Goal: Information Seeking & Learning: Learn about a topic

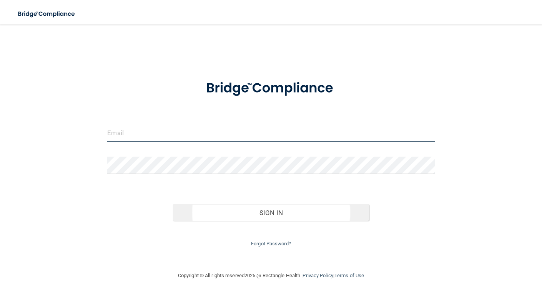
type input "[EMAIL_ADDRESS][DOMAIN_NAME]"
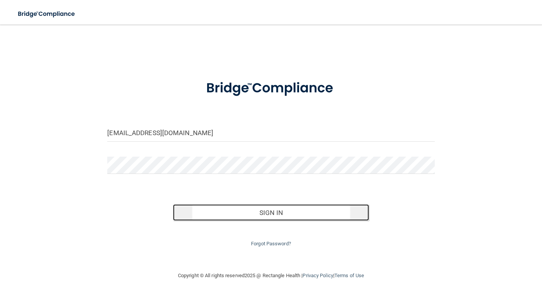
click at [257, 210] on button "Sign In" at bounding box center [271, 212] width 196 height 17
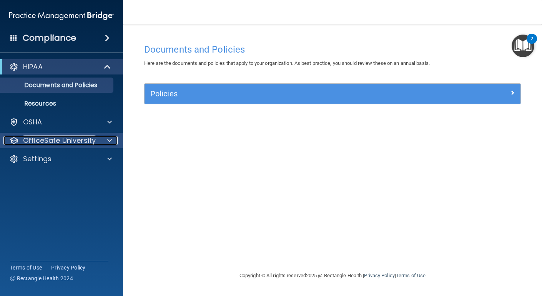
click at [60, 139] on p "OfficeSafe University" at bounding box center [59, 140] width 73 height 9
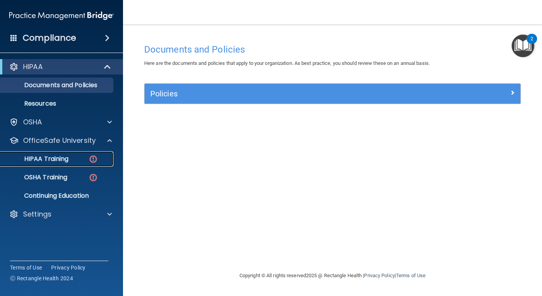
click at [63, 159] on p "HIPAA Training" at bounding box center [36, 159] width 63 height 8
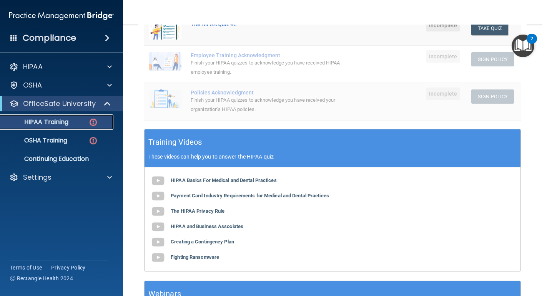
scroll to position [252, 0]
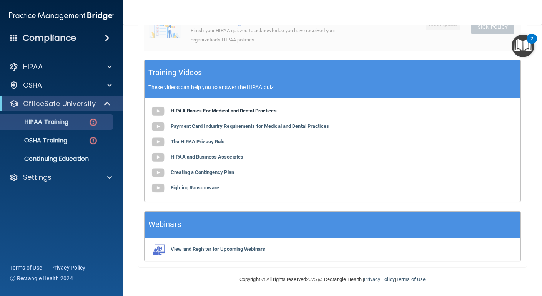
click at [161, 113] on img at bounding box center [157, 111] width 15 height 15
click at [177, 112] on b "HIPAA Basics For Medical and Dental Practices" at bounding box center [224, 111] width 106 height 6
click at [202, 112] on b "HIPAA Basics For Medical and Dental Practices" at bounding box center [224, 111] width 106 height 6
click at [220, 127] on b "Payment Card Industry Requirements for Medical and Dental Practices" at bounding box center [250, 126] width 158 height 6
click at [211, 141] on b "The HIPAA Privacy Rule" at bounding box center [198, 142] width 54 height 6
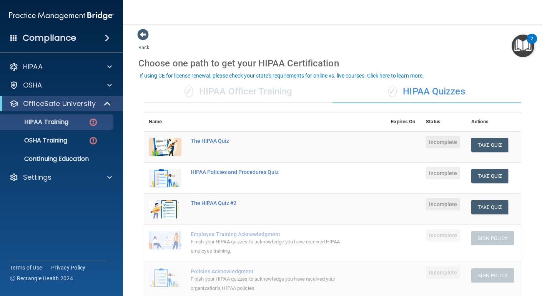
scroll to position [0, 0]
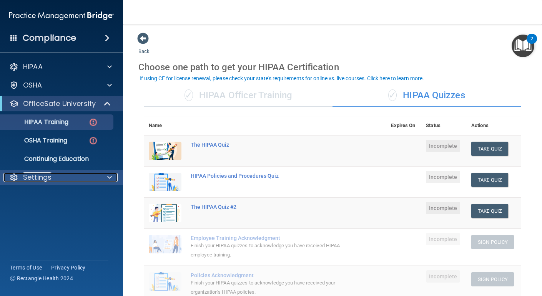
click at [108, 179] on span at bounding box center [109, 177] width 5 height 9
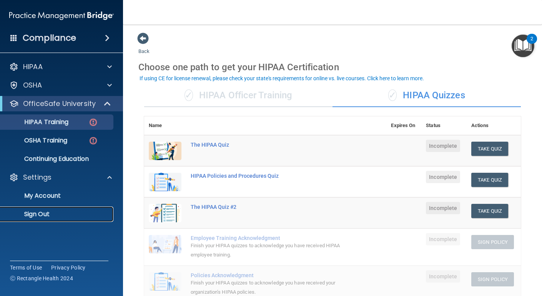
click at [45, 213] on p "Sign Out" at bounding box center [57, 214] width 105 height 8
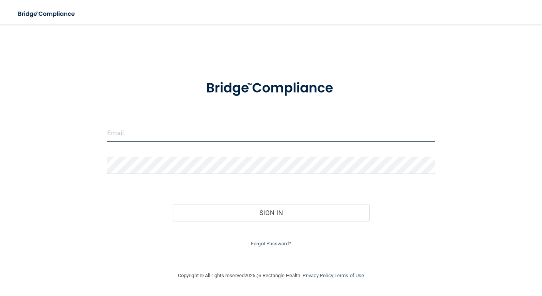
type input "[EMAIL_ADDRESS][DOMAIN_NAME]"
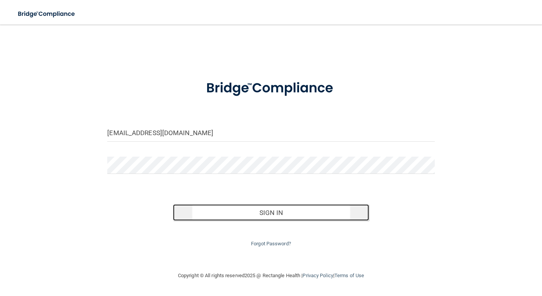
click at [239, 215] on button "Sign In" at bounding box center [271, 212] width 196 height 17
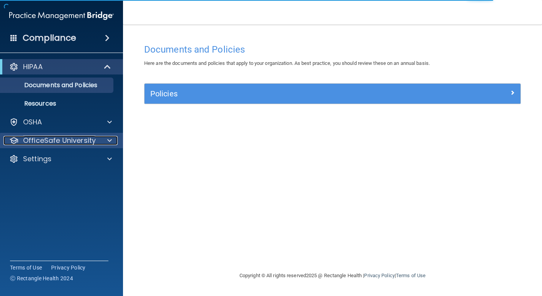
click at [73, 139] on p "OfficeSafe University" at bounding box center [59, 140] width 73 height 9
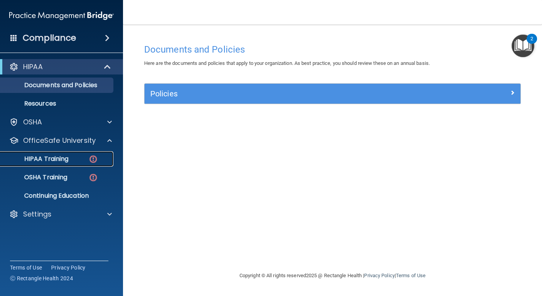
click at [70, 161] on div "HIPAA Training" at bounding box center [57, 159] width 105 height 8
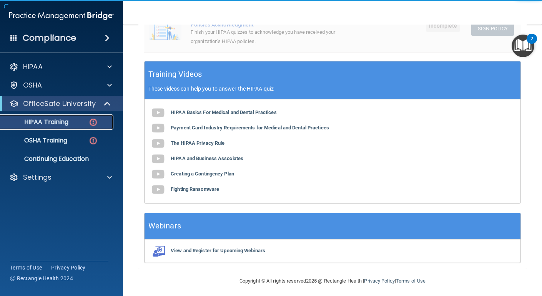
scroll to position [252, 0]
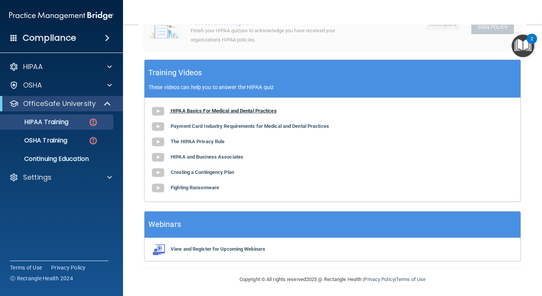
click at [230, 110] on b "HIPAA Basics For Medical and Dental Practices" at bounding box center [224, 111] width 106 height 6
click at [157, 108] on img at bounding box center [157, 111] width 15 height 15
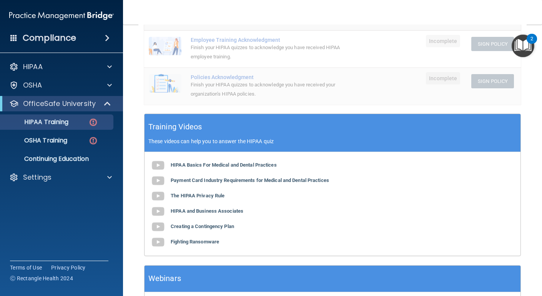
scroll to position [201, 0]
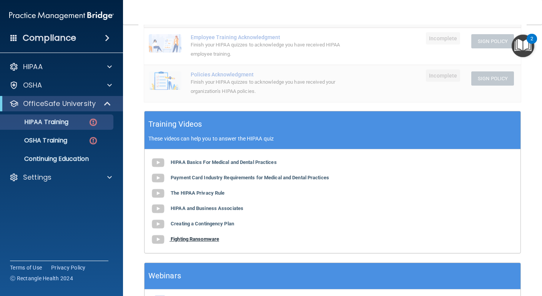
click at [211, 238] on b "Fighting Ransomware" at bounding box center [195, 239] width 48 height 6
click at [232, 161] on b "HIPAA Basics For Medical and Dental Practices" at bounding box center [224, 162] width 106 height 6
click at [152, 237] on img at bounding box center [157, 239] width 15 height 15
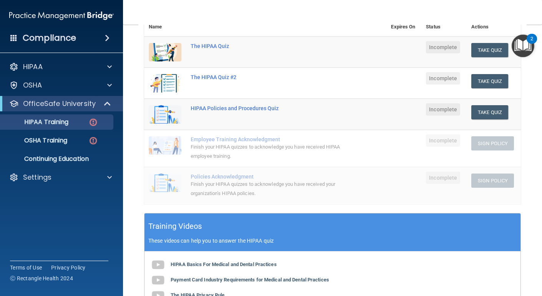
scroll to position [98, 0]
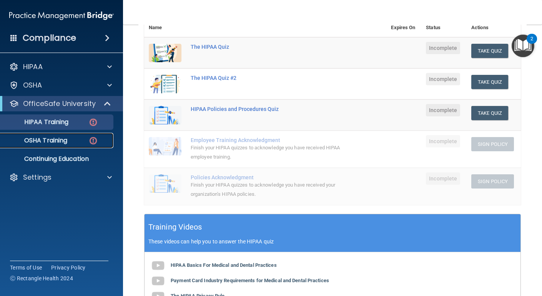
click at [70, 142] on div "OSHA Training" at bounding box center [57, 141] width 105 height 8
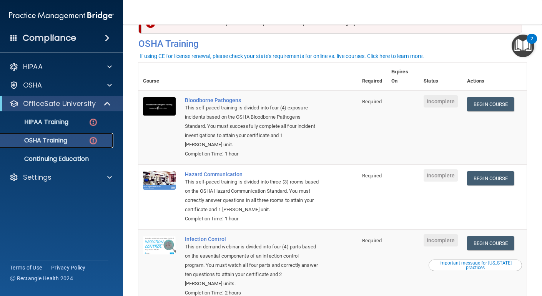
scroll to position [26, 0]
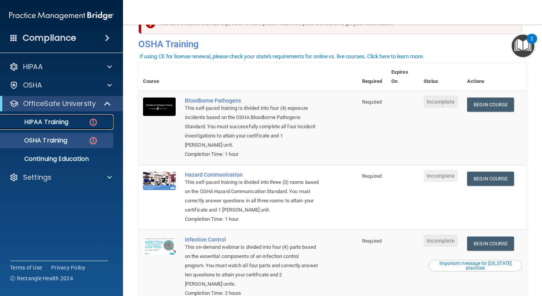
click at [65, 122] on p "HIPAA Training" at bounding box center [36, 122] width 63 height 8
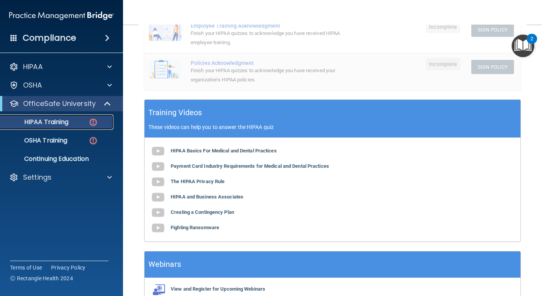
scroll to position [214, 0]
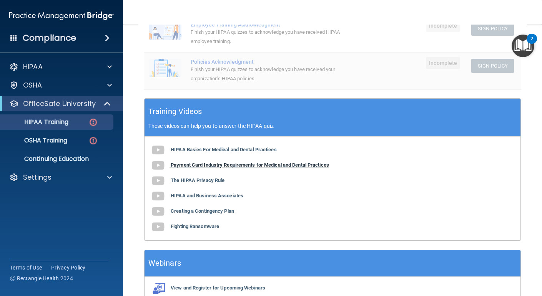
click at [200, 165] on b "Payment Card Industry Requirements for Medical and Dental Practices" at bounding box center [250, 165] width 158 height 6
click at [196, 181] on b "The HIPAA Privacy Rule" at bounding box center [198, 180] width 54 height 6
click at [219, 193] on b "HIPAA and Business Associates" at bounding box center [207, 196] width 73 height 6
click at [212, 212] on b "Creating a Contingency Plan" at bounding box center [202, 211] width 63 height 6
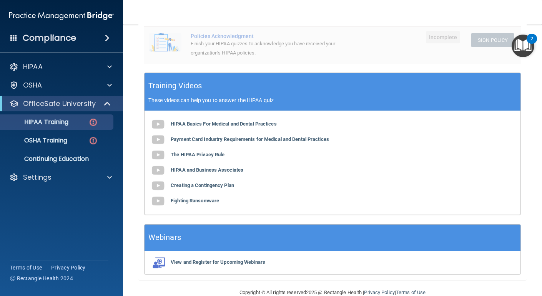
scroll to position [252, 0]
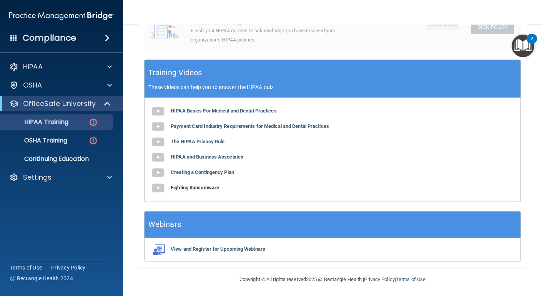
click at [214, 186] on b "Fighting Ransomware" at bounding box center [195, 188] width 48 height 6
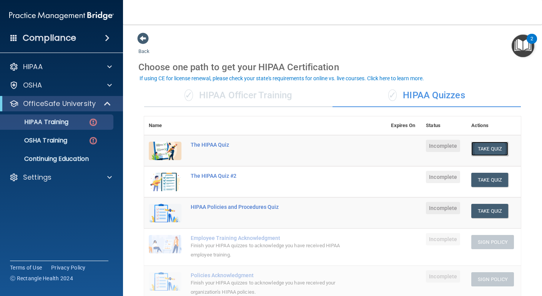
click at [486, 147] on button "Take Quiz" at bounding box center [489, 149] width 37 height 14
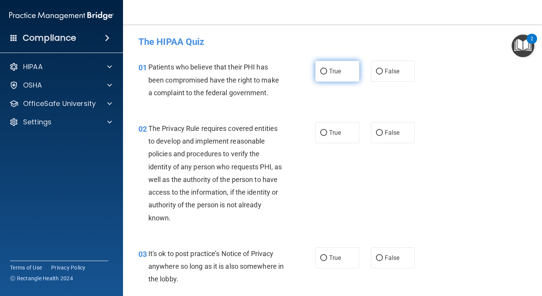
click at [328, 68] on label "True" at bounding box center [337, 71] width 44 height 21
click at [327, 69] on input "True" at bounding box center [323, 72] width 7 height 6
radio input "true"
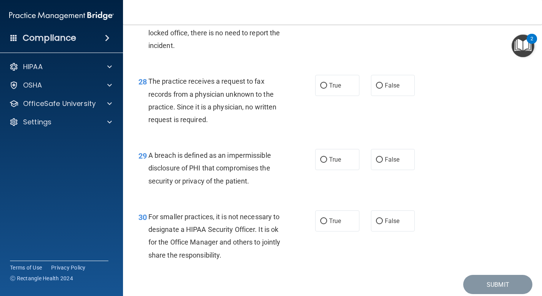
scroll to position [1989, 0]
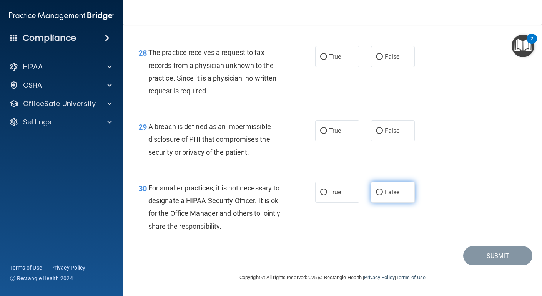
click at [378, 192] on input "False" at bounding box center [379, 193] width 7 height 6
radio input "true"
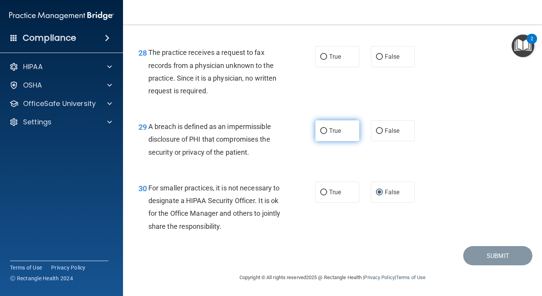
click at [319, 136] on label "True" at bounding box center [337, 130] width 44 height 21
click at [320, 134] on input "True" at bounding box center [323, 131] width 7 height 6
radio input "true"
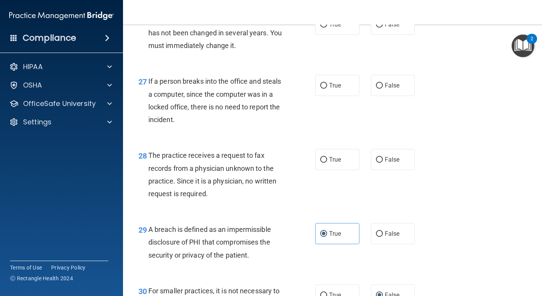
scroll to position [1872, 0]
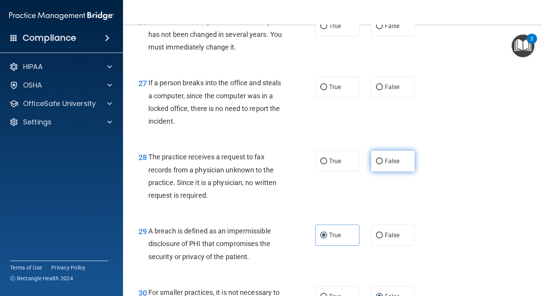
click at [384, 172] on label "False" at bounding box center [393, 161] width 44 height 21
click at [383, 164] on input "False" at bounding box center [379, 162] width 7 height 6
radio input "true"
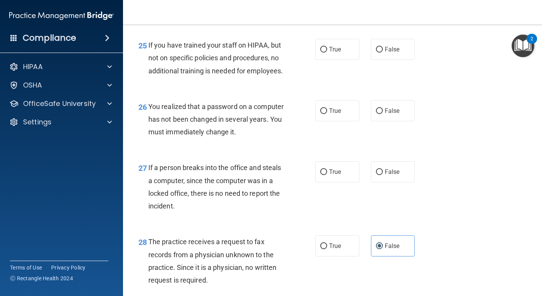
scroll to position [1786, 0]
click at [373, 183] on label "False" at bounding box center [393, 172] width 44 height 21
click at [376, 176] on input "False" at bounding box center [379, 173] width 7 height 6
radio input "true"
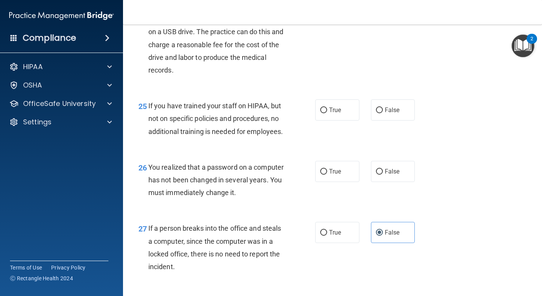
scroll to position [1711, 0]
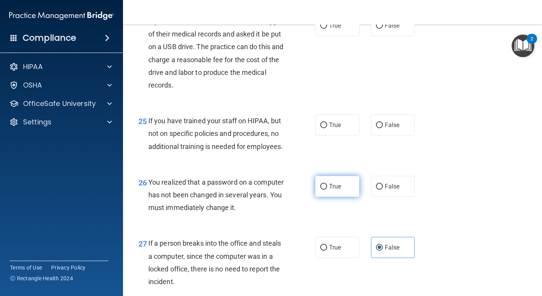
click at [336, 197] on label "True" at bounding box center [337, 186] width 44 height 21
click at [327, 190] on input "True" at bounding box center [323, 187] width 7 height 6
radio input "true"
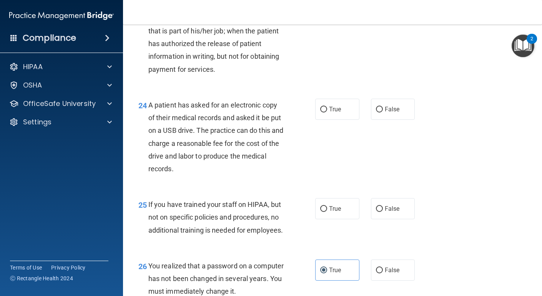
scroll to position [1627, 0]
click at [376, 209] on input "False" at bounding box center [379, 210] width 7 height 6
radio input "true"
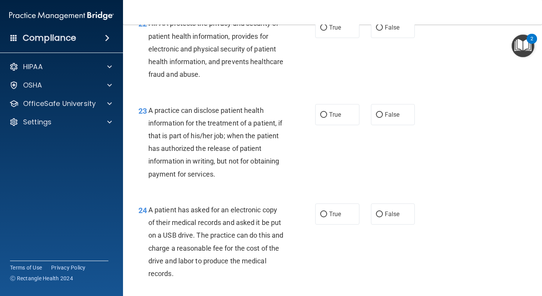
scroll to position [1520, 0]
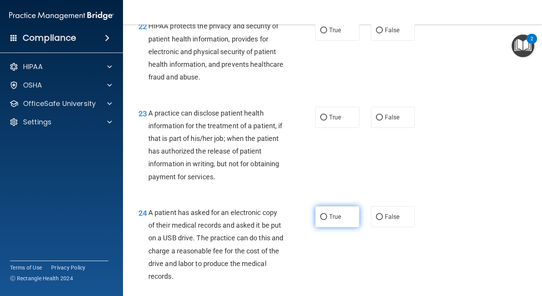
click at [326, 223] on label "True" at bounding box center [337, 216] width 44 height 21
click at [326, 220] on input "True" at bounding box center [323, 217] width 7 height 6
radio input "true"
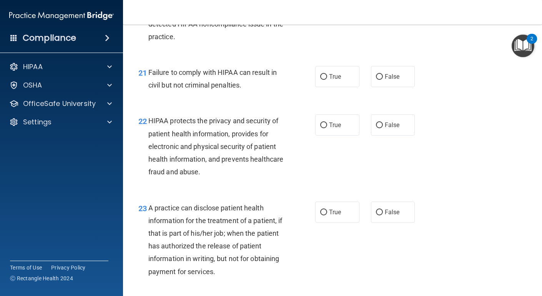
scroll to position [1421, 0]
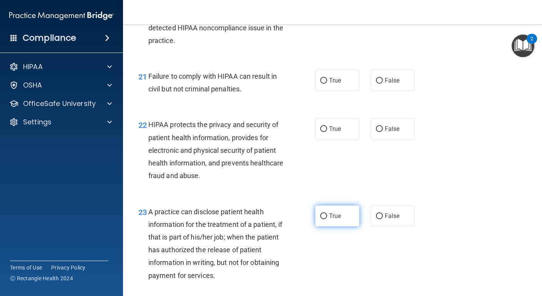
click at [326, 220] on label "True" at bounding box center [337, 215] width 44 height 21
click at [326, 219] on input "True" at bounding box center [323, 217] width 7 height 6
radio input "true"
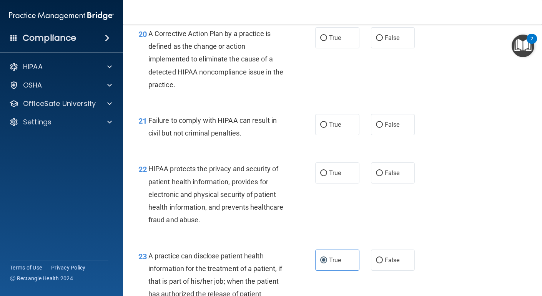
scroll to position [1356, 0]
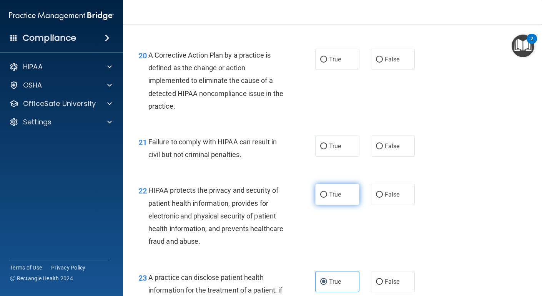
click at [331, 201] on label "True" at bounding box center [337, 194] width 44 height 21
click at [327, 198] on input "True" at bounding box center [323, 195] width 7 height 6
radio input "true"
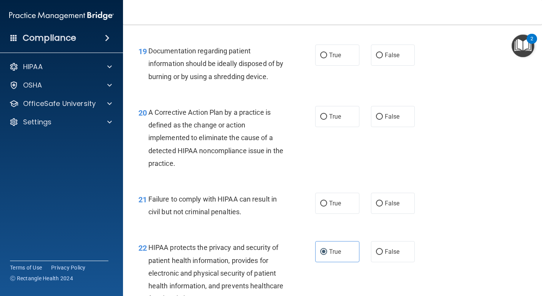
scroll to position [1297, 0]
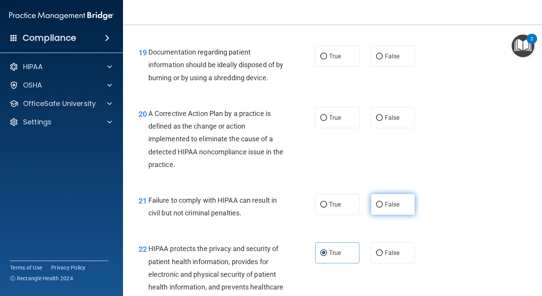
click at [390, 203] on span "False" at bounding box center [391, 204] width 15 height 7
click at [383, 203] on input "False" at bounding box center [379, 205] width 7 height 6
radio input "true"
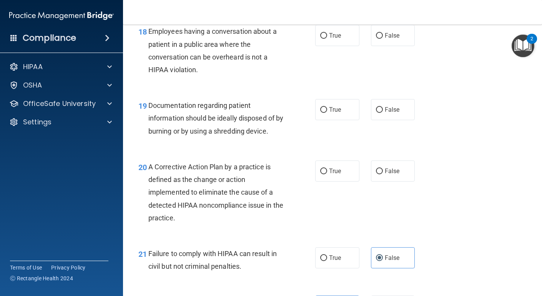
scroll to position [1244, 0]
click at [375, 41] on label "False" at bounding box center [393, 35] width 44 height 21
click at [376, 39] on input "False" at bounding box center [379, 36] width 7 height 6
radio input "true"
click at [319, 115] on label "True" at bounding box center [337, 109] width 44 height 21
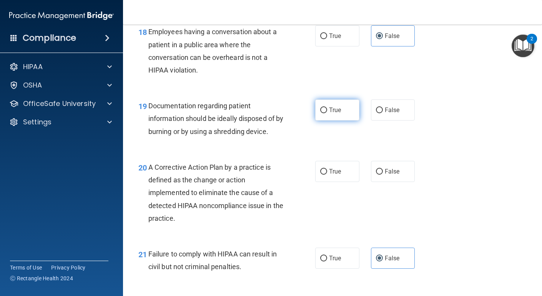
click at [320, 113] on input "True" at bounding box center [323, 111] width 7 height 6
radio input "true"
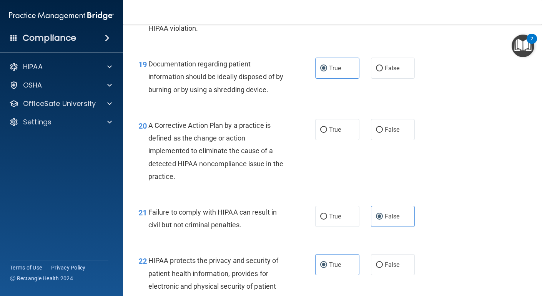
scroll to position [1303, 0]
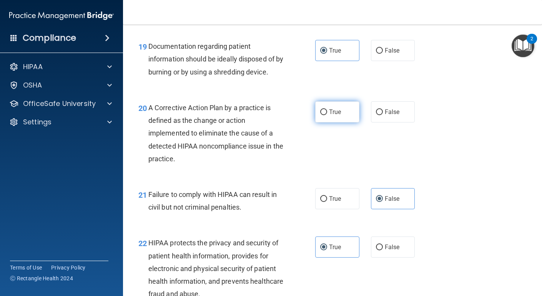
click at [323, 111] on input "True" at bounding box center [323, 112] width 7 height 6
radio input "true"
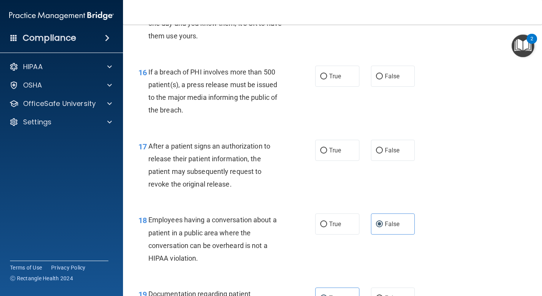
scroll to position [1055, 0]
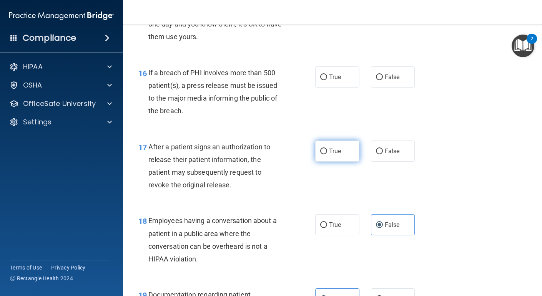
click at [343, 146] on label "True" at bounding box center [337, 151] width 44 height 21
click at [327, 149] on input "True" at bounding box center [323, 152] width 7 height 6
radio input "true"
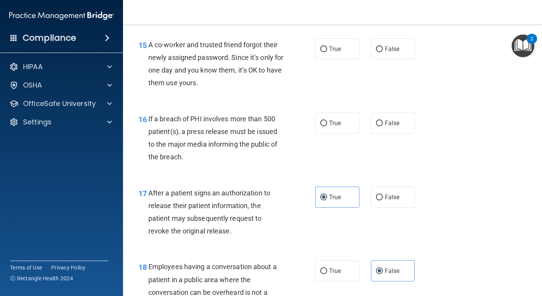
scroll to position [1008, 0]
click at [345, 116] on label "True" at bounding box center [337, 123] width 44 height 21
click at [327, 121] on input "True" at bounding box center [323, 124] width 7 height 6
radio input "true"
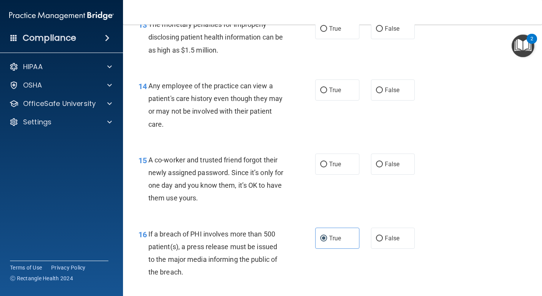
scroll to position [884, 0]
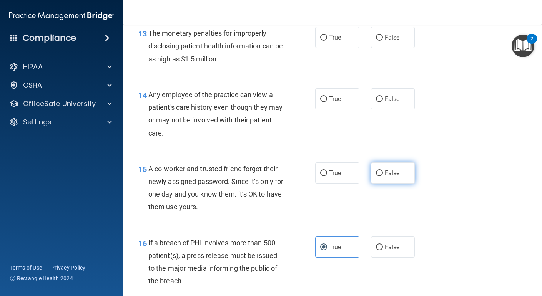
click at [376, 168] on label "False" at bounding box center [393, 172] width 44 height 21
click at [376, 171] on input "False" at bounding box center [379, 174] width 7 height 6
radio input "true"
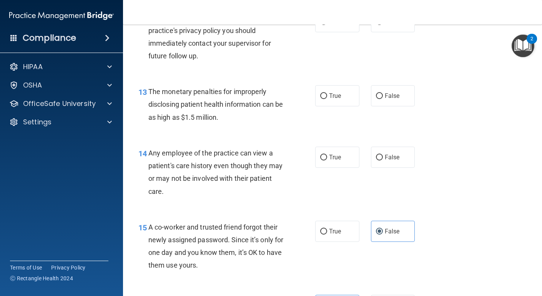
scroll to position [824, 0]
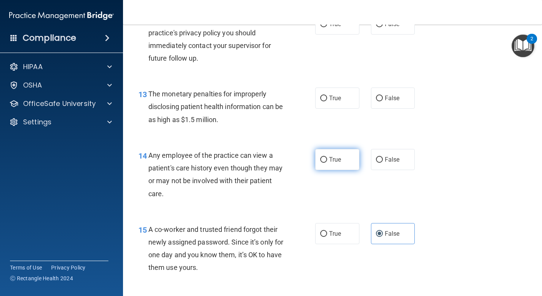
click at [321, 163] on label "True" at bounding box center [337, 159] width 44 height 21
click at [321, 163] on input "True" at bounding box center [323, 160] width 7 height 6
radio input "true"
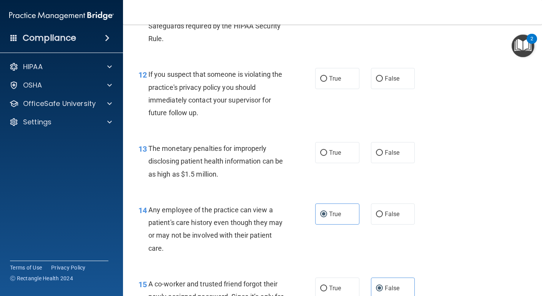
scroll to position [768, 0]
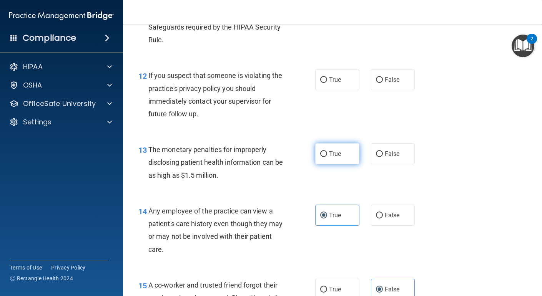
click at [326, 156] on label "True" at bounding box center [337, 153] width 44 height 21
click at [326, 156] on input "True" at bounding box center [323, 154] width 7 height 6
radio input "true"
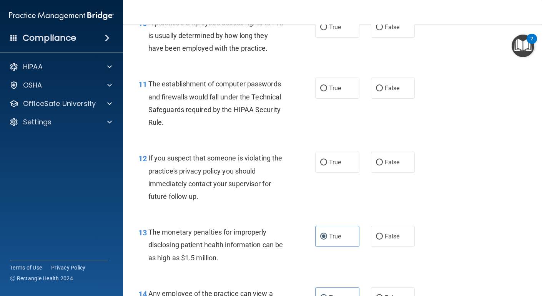
scroll to position [685, 0]
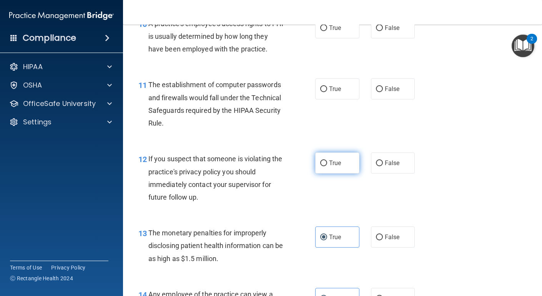
click at [326, 167] on label "True" at bounding box center [337, 162] width 44 height 21
click at [326, 166] on input "True" at bounding box center [323, 164] width 7 height 6
radio input "true"
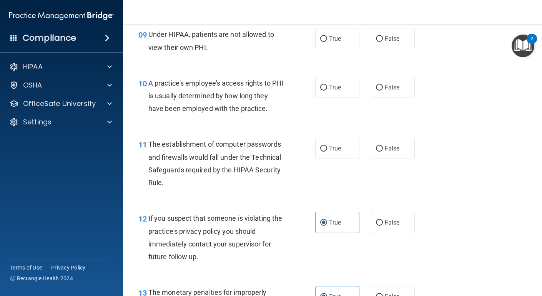
scroll to position [619, 0]
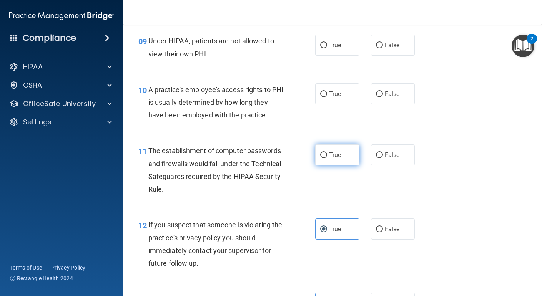
click at [344, 156] on label "True" at bounding box center [337, 154] width 44 height 21
click at [327, 156] on input "True" at bounding box center [323, 155] width 7 height 6
radio input "true"
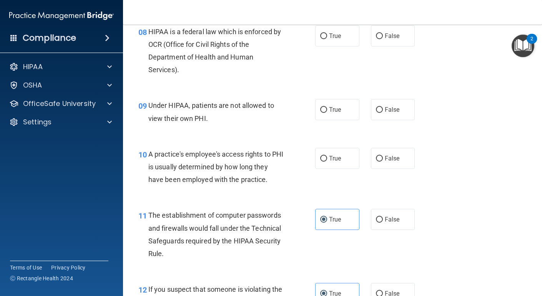
scroll to position [552, 0]
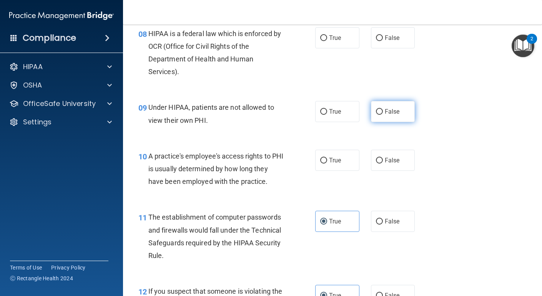
click at [373, 115] on label "False" at bounding box center [393, 111] width 44 height 21
click at [376, 115] on input "False" at bounding box center [379, 112] width 7 height 6
radio input "true"
click at [381, 163] on input "False" at bounding box center [379, 161] width 7 height 6
radio input "true"
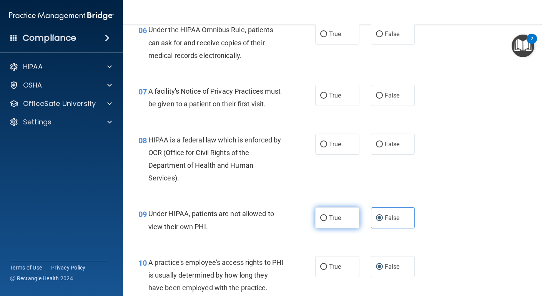
scroll to position [442, 0]
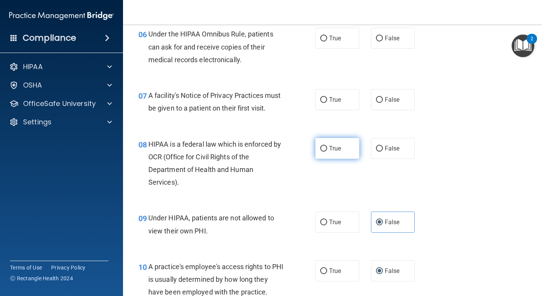
click at [318, 149] on label "True" at bounding box center [337, 148] width 44 height 21
click at [320, 149] on input "True" at bounding box center [323, 149] width 7 height 6
radio input "true"
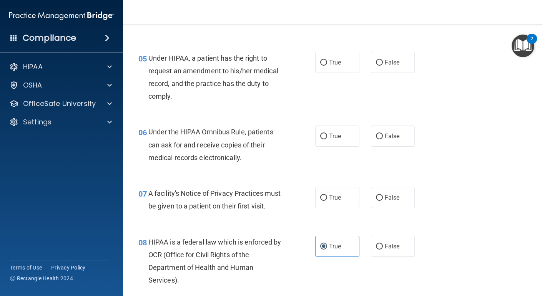
scroll to position [342, 0]
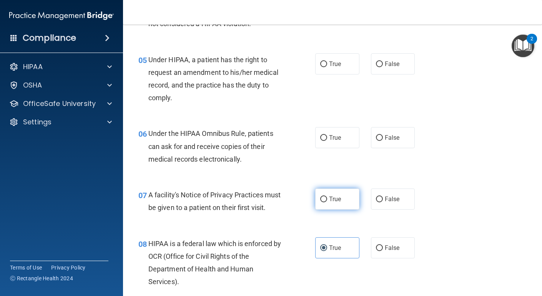
click at [333, 201] on span "True" at bounding box center [335, 198] width 12 height 7
click at [327, 201] on input "True" at bounding box center [323, 200] width 7 height 6
radio input "true"
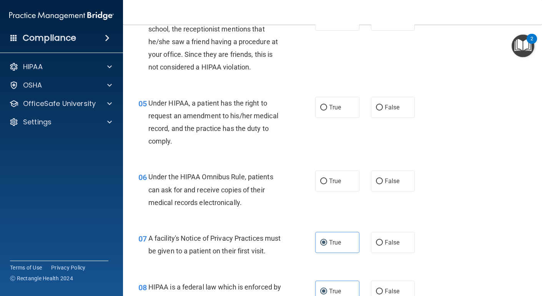
scroll to position [298, 0]
click at [326, 190] on label "True" at bounding box center [337, 181] width 44 height 21
click at [326, 185] on input "True" at bounding box center [323, 182] width 7 height 6
radio input "true"
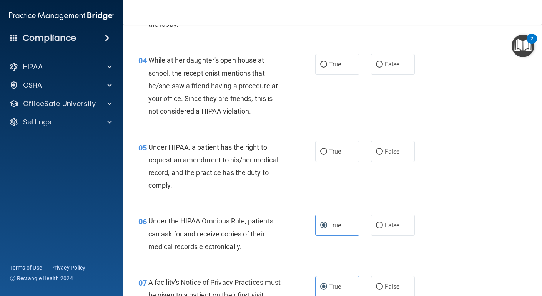
scroll to position [253, 0]
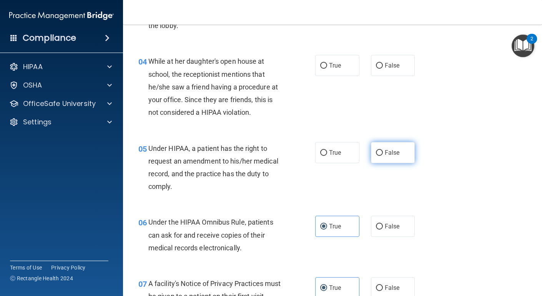
click at [385, 150] on span "False" at bounding box center [391, 152] width 15 height 7
click at [383, 150] on input "False" at bounding box center [379, 153] width 7 height 6
radio input "true"
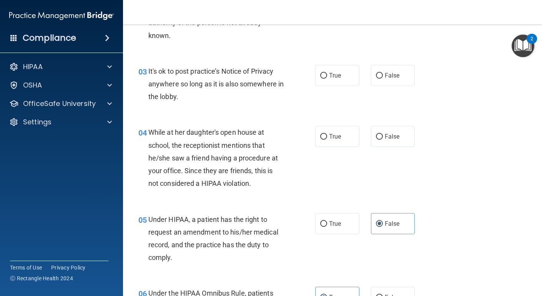
scroll to position [181, 0]
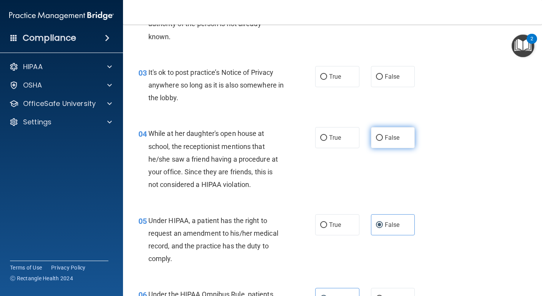
click at [398, 139] on span "False" at bounding box center [391, 137] width 15 height 7
click at [383, 139] on input "False" at bounding box center [379, 138] width 7 height 6
radio input "true"
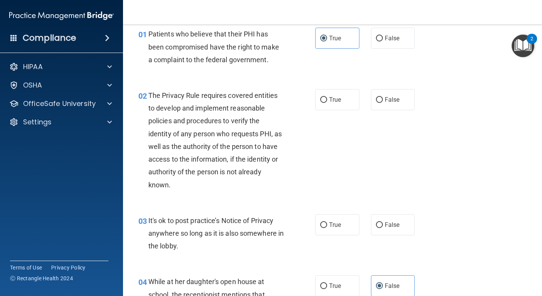
scroll to position [33, 0]
click at [326, 229] on label "True" at bounding box center [337, 225] width 44 height 21
click at [326, 229] on input "True" at bounding box center [323, 226] width 7 height 6
radio input "true"
click at [373, 229] on label "False" at bounding box center [393, 225] width 44 height 21
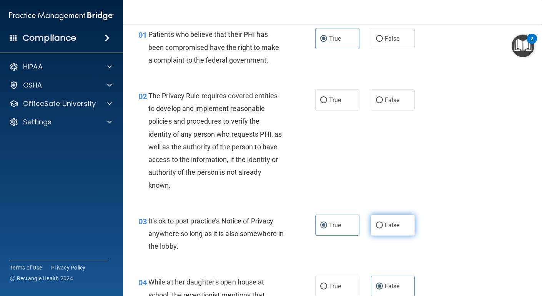
click at [376, 229] on input "False" at bounding box center [379, 226] width 7 height 6
radio input "true"
radio input "false"
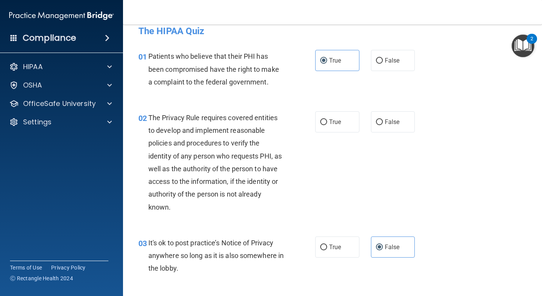
scroll to position [0, 0]
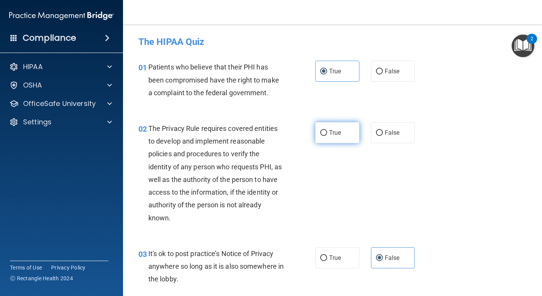
click at [336, 129] on span "True" at bounding box center [335, 132] width 12 height 7
click at [327, 130] on input "True" at bounding box center [323, 133] width 7 height 6
radio input "true"
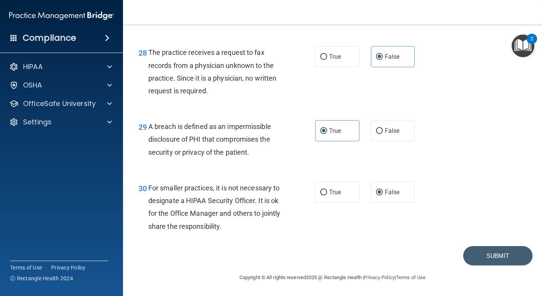
scroll to position [1989, 0]
click at [478, 255] on button "Submit" at bounding box center [497, 256] width 69 height 20
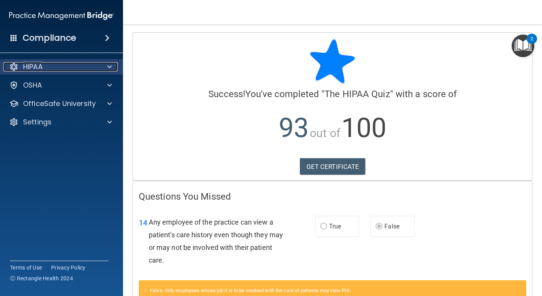
click at [79, 66] on div "HIPAA" at bounding box center [50, 66] width 95 height 9
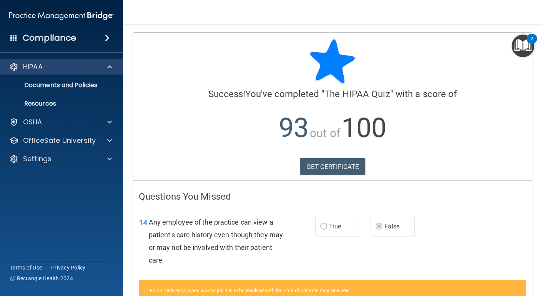
click at [95, 74] on div "HIPAA" at bounding box center [61, 66] width 123 height 15
click at [109, 69] on span at bounding box center [109, 66] width 5 height 9
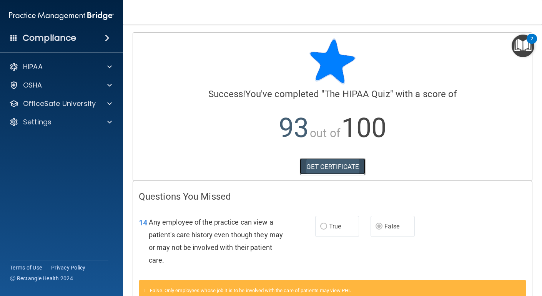
click at [329, 164] on link "GET CERTIFICATE" at bounding box center [333, 166] width 66 height 17
click at [34, 66] on p "HIPAA" at bounding box center [33, 66] width 20 height 9
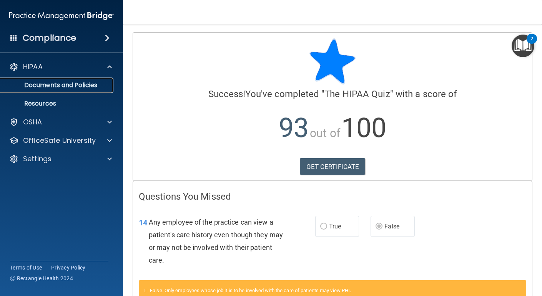
click at [35, 79] on link "Documents and Policies" at bounding box center [52, 85] width 121 height 15
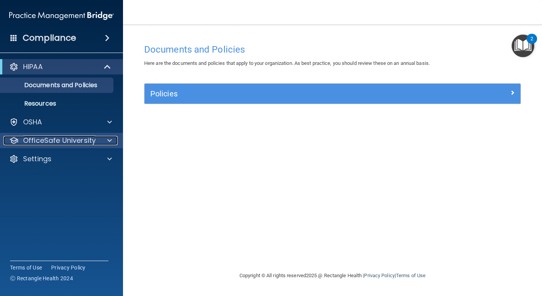
click at [71, 136] on p "OfficeSafe University" at bounding box center [59, 140] width 73 height 9
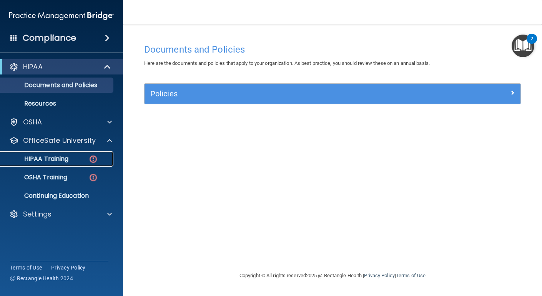
click at [59, 159] on p "HIPAA Training" at bounding box center [36, 159] width 63 height 8
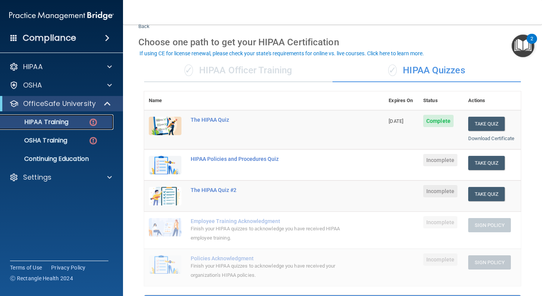
scroll to position [25, 0]
